Goal: Information Seeking & Learning: Check status

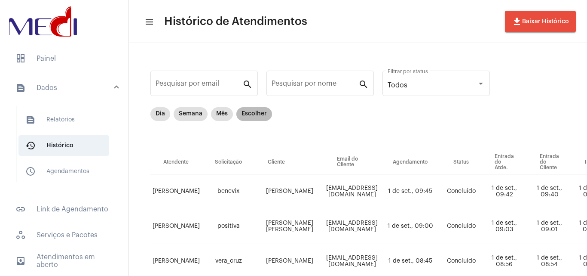
click at [251, 115] on mat-chip "Escolher" at bounding box center [254, 114] width 36 height 14
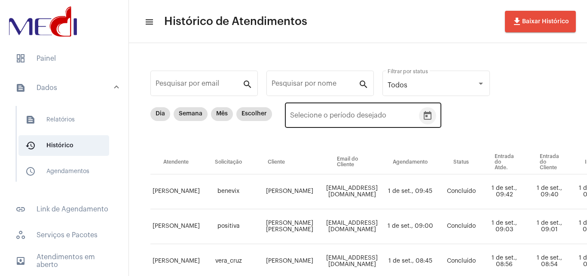
click at [431, 109] on button "Open calendar" at bounding box center [427, 115] width 17 height 17
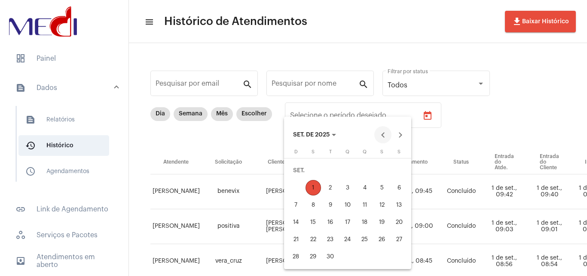
click at [388, 133] on button "Previous month" at bounding box center [382, 134] width 17 height 17
click at [384, 222] on div "22" at bounding box center [381, 221] width 15 height 15
type input "[DATE]"
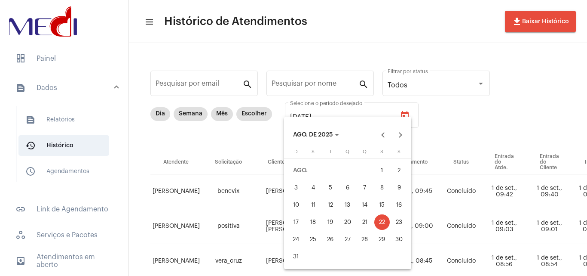
click at [384, 222] on div "22" at bounding box center [381, 221] width 15 height 15
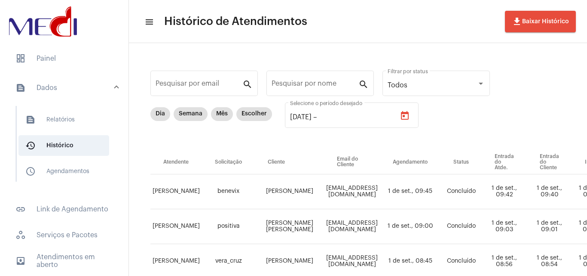
type input "[DATE]"
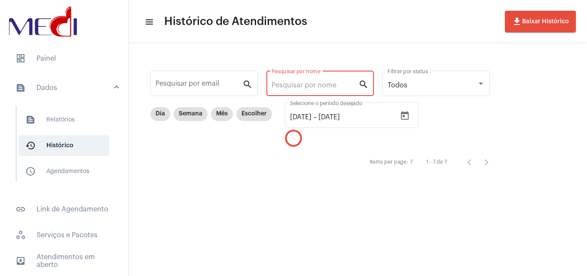
click at [313, 85] on input "Pesquisar por nome" at bounding box center [315, 85] width 87 height 8
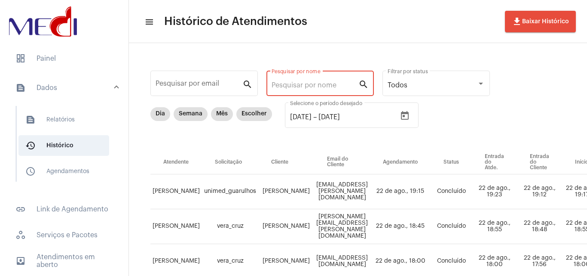
click at [284, 82] on input "Pesquisar por nome" at bounding box center [315, 85] width 87 height 8
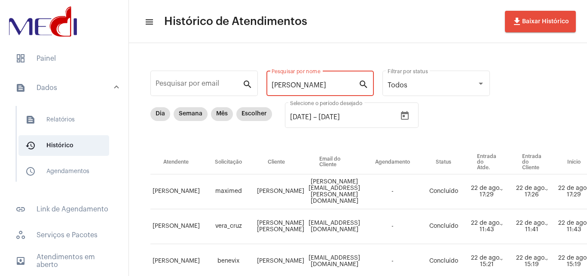
scroll to position [55, 0]
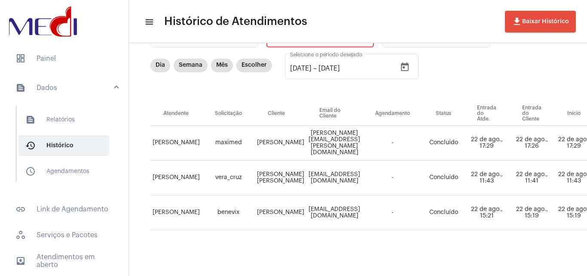
type input "[PERSON_NAME]"
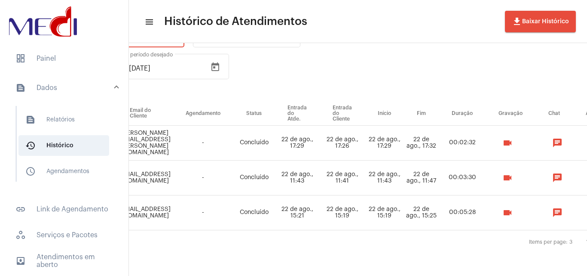
scroll to position [55, 325]
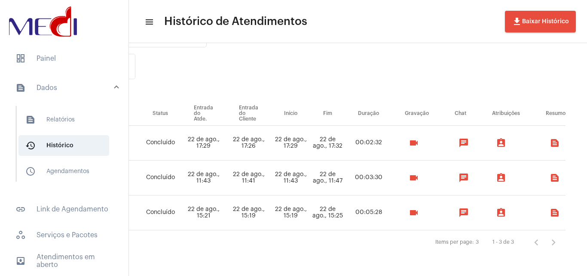
click at [397, 212] on div "videocam" at bounding box center [416, 212] width 49 height 17
click at [411, 207] on mat-icon "videocam" at bounding box center [414, 212] width 10 height 10
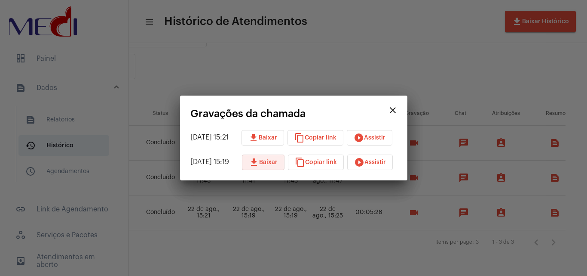
click at [271, 162] on span "download Baixar" at bounding box center [263, 162] width 29 height 6
click at [379, 169] on mat-dialog-container "close Gravações da chamada [DATE] 15:21 download Baixar content_copy Copiar lin…" at bounding box center [293, 137] width 227 height 85
click at [378, 161] on span "play_circle_filled Assistir" at bounding box center [370, 162] width 32 height 6
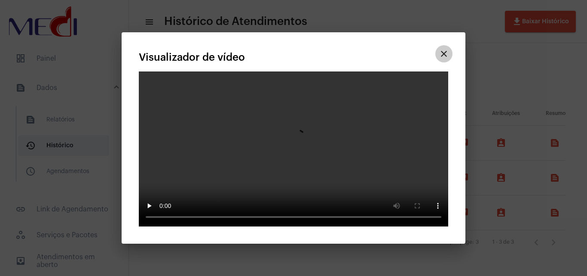
click at [444, 49] on mat-icon "close" at bounding box center [444, 54] width 10 height 10
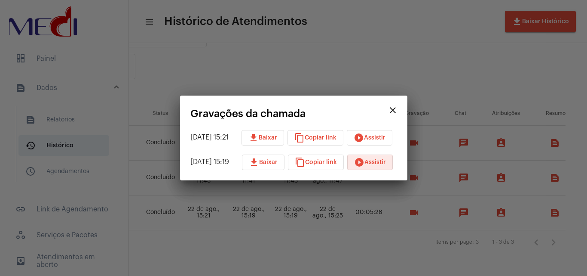
drag, startPoint x: 354, startPoint y: 34, endPoint x: 249, endPoint y: 52, distance: 106.1
click at [353, 34] on div at bounding box center [293, 138] width 587 height 276
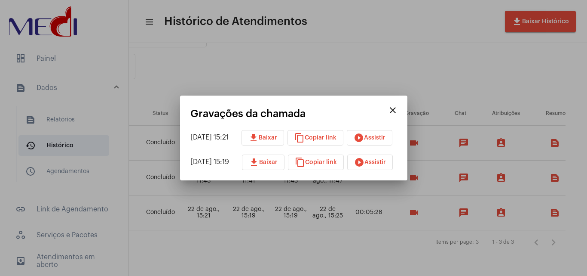
click at [52, 55] on div at bounding box center [293, 138] width 587 height 276
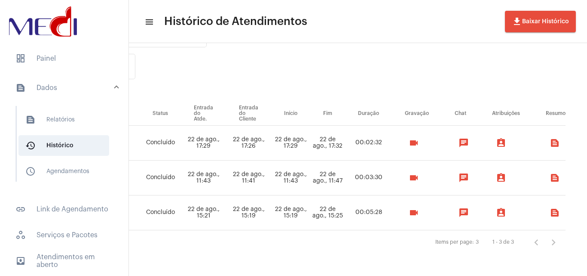
click at [39, 45] on mat-list "dashboard Painel text_snippet_outlined Dados text_snippet_outlined Relatórios h…" at bounding box center [64, 196] width 129 height 303
click at [46, 55] on span "dashboard Painel" at bounding box center [64, 58] width 111 height 21
